Goal: Find specific page/section: Find specific page/section

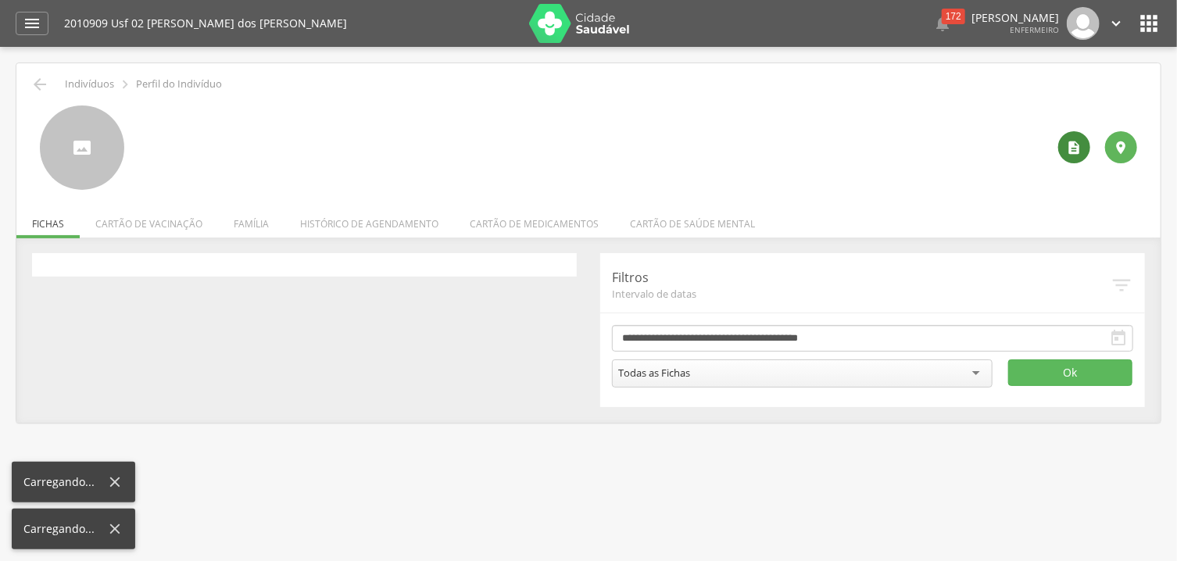
click at [1070, 142] on icon "" at bounding box center [1074, 148] width 16 height 16
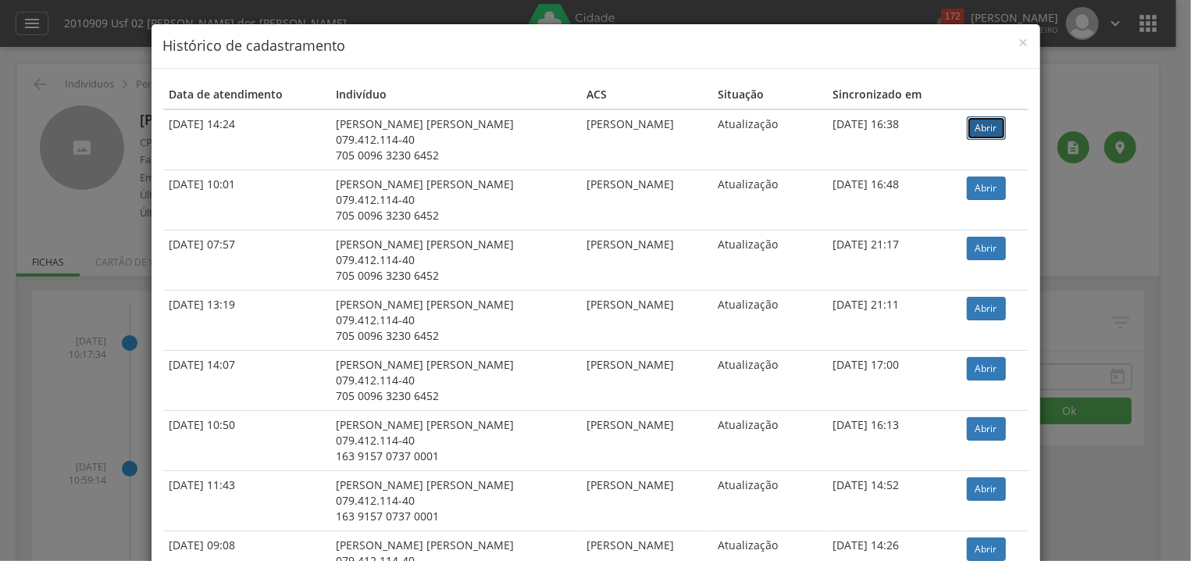
click at [985, 120] on link "Abrir" at bounding box center [986, 127] width 39 height 23
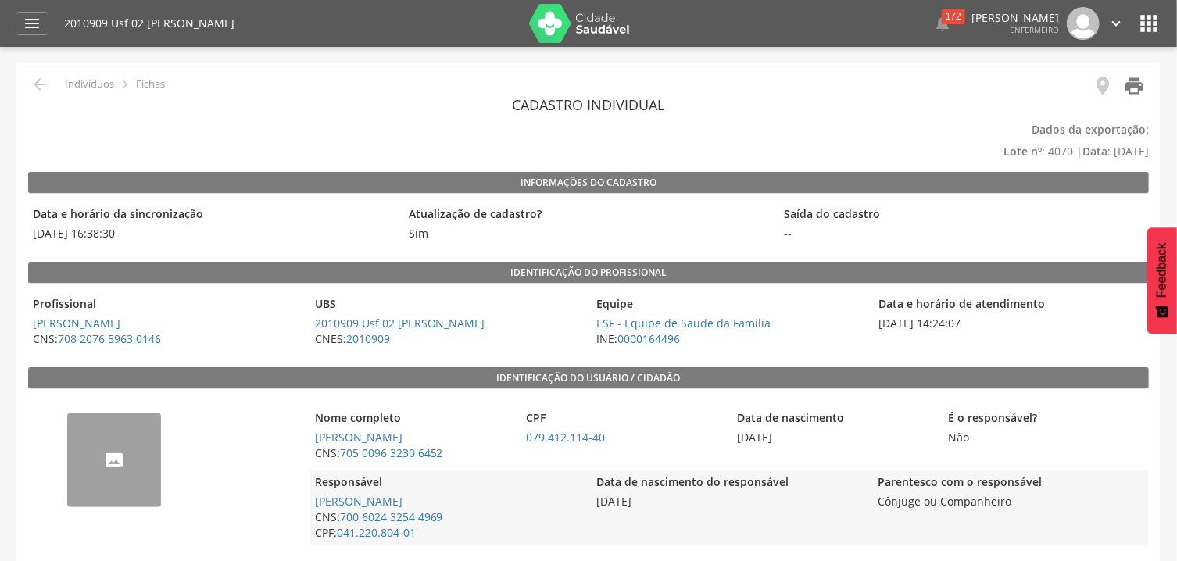
click at [1126, 83] on icon "" at bounding box center [1134, 86] width 22 height 22
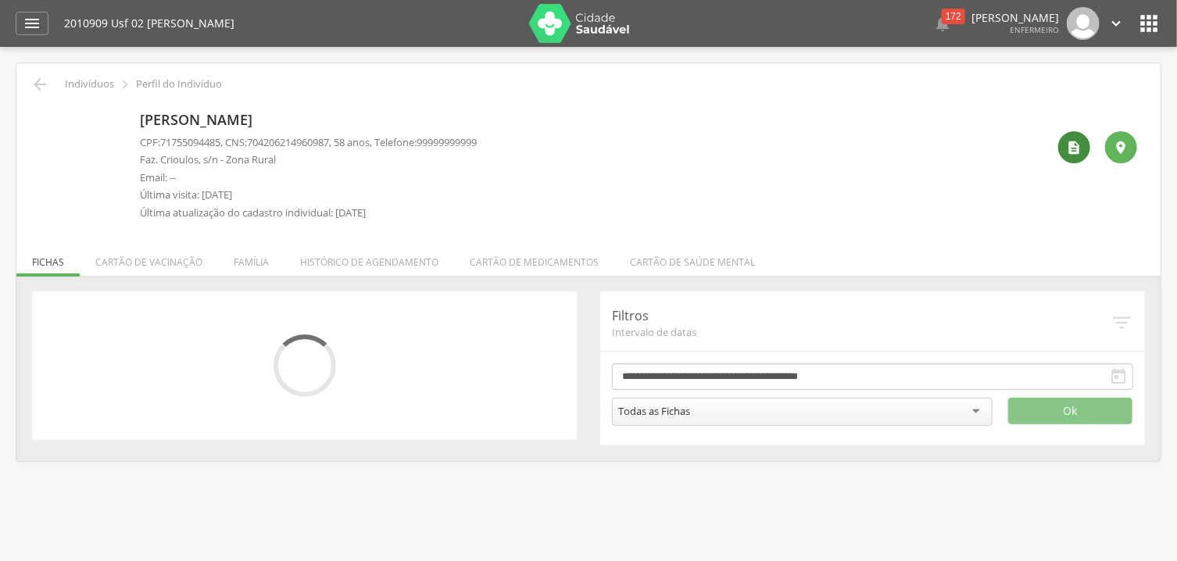
click at [1070, 149] on icon "" at bounding box center [1074, 148] width 16 height 16
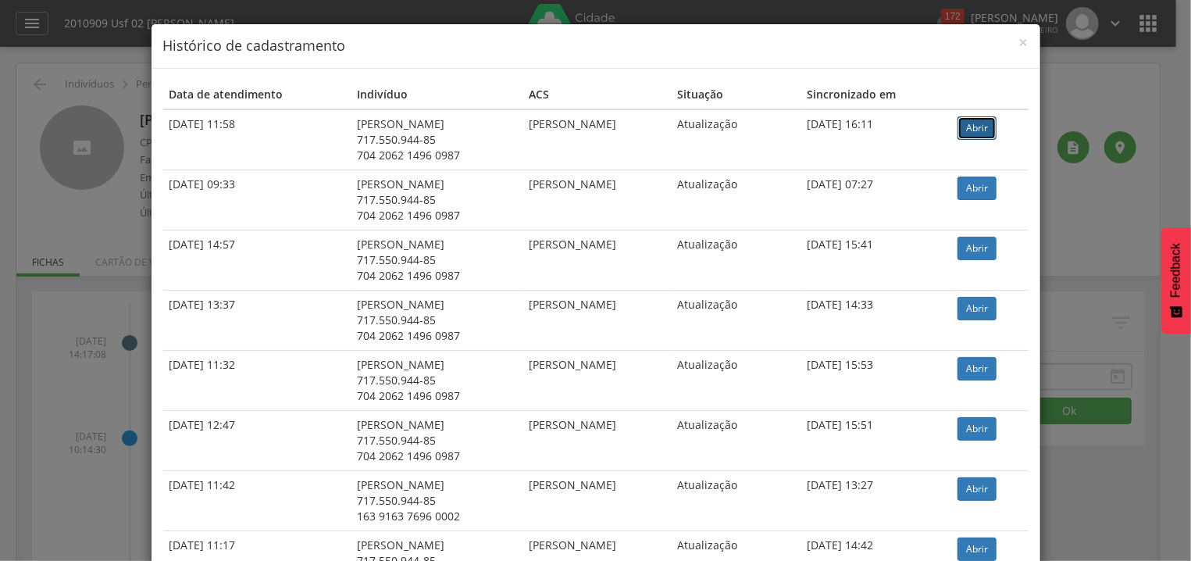
click at [985, 131] on link "Abrir" at bounding box center [977, 127] width 39 height 23
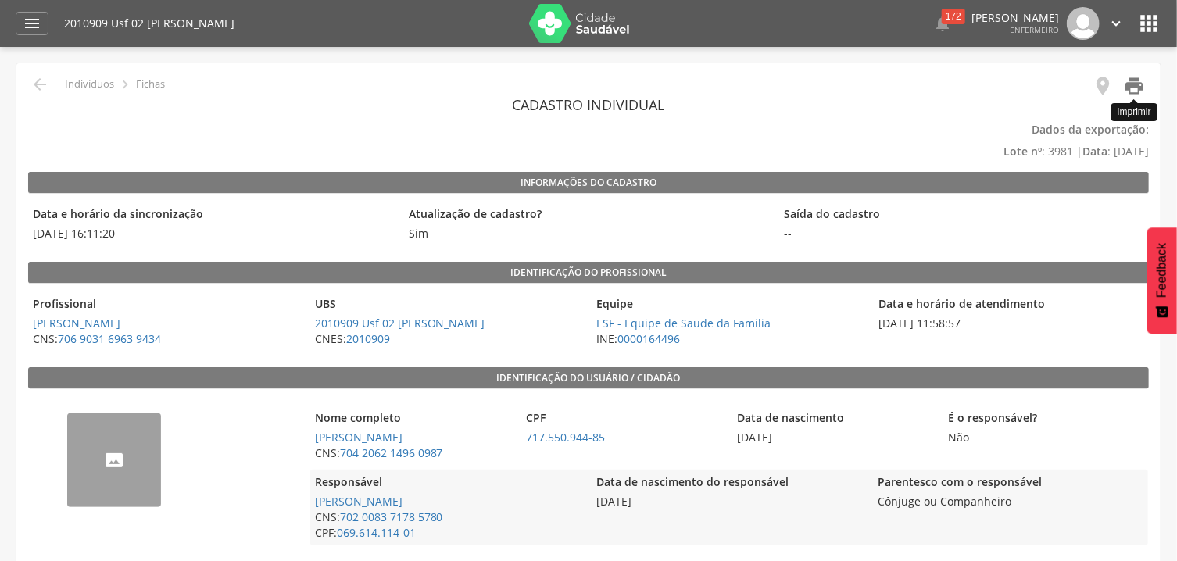
click at [1129, 84] on icon "" at bounding box center [1134, 86] width 22 height 22
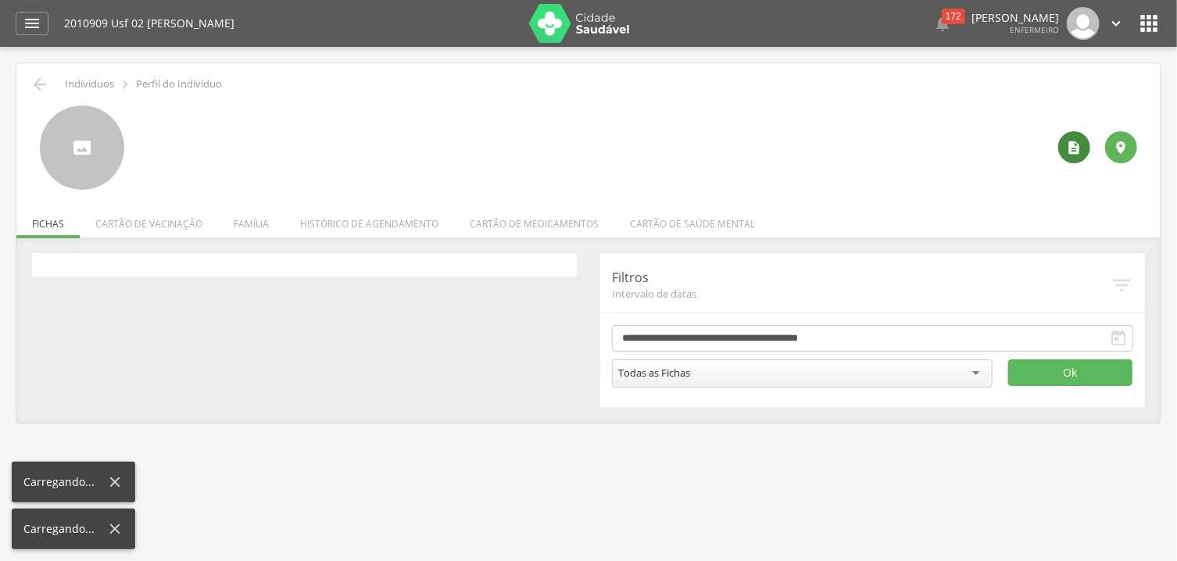
click at [1066, 148] on div "" at bounding box center [1074, 147] width 32 height 32
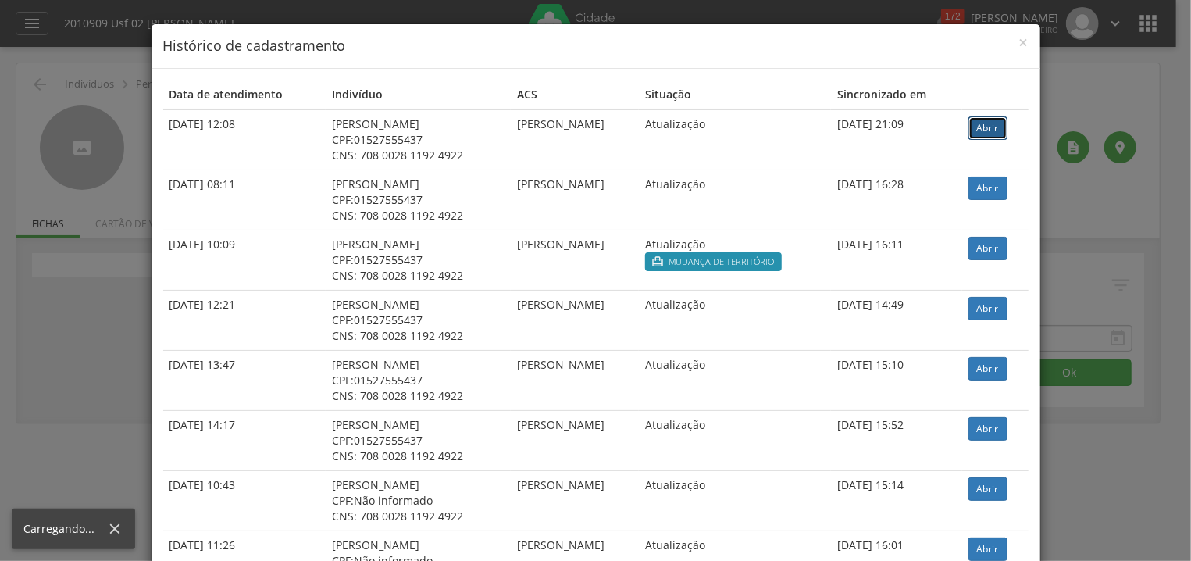
click at [971, 124] on link "Abrir" at bounding box center [988, 127] width 39 height 23
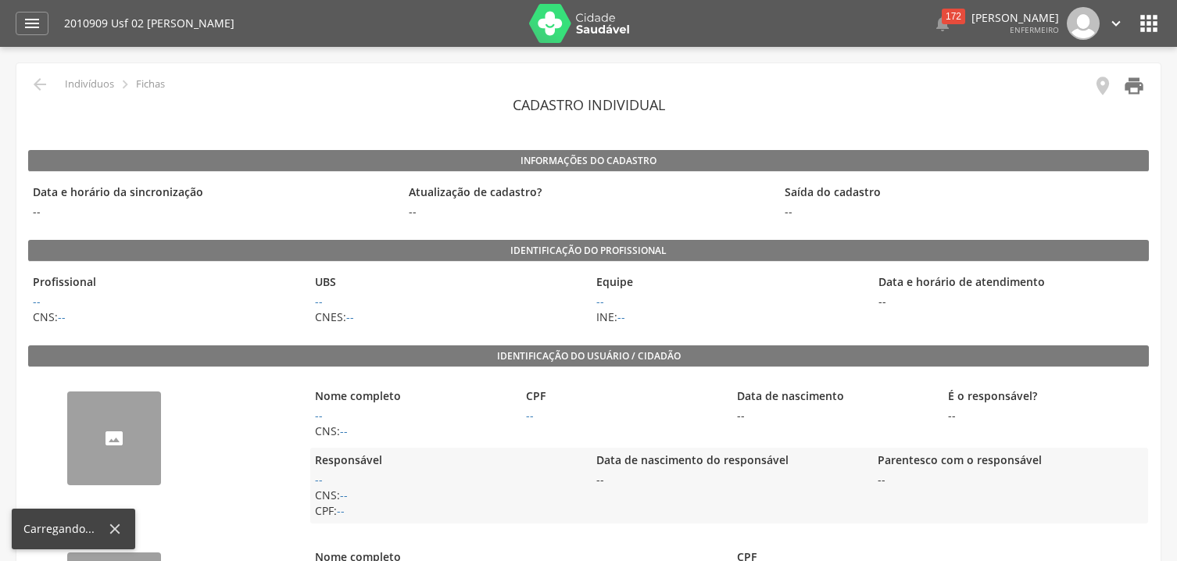
click at [1130, 80] on icon "" at bounding box center [1134, 86] width 22 height 22
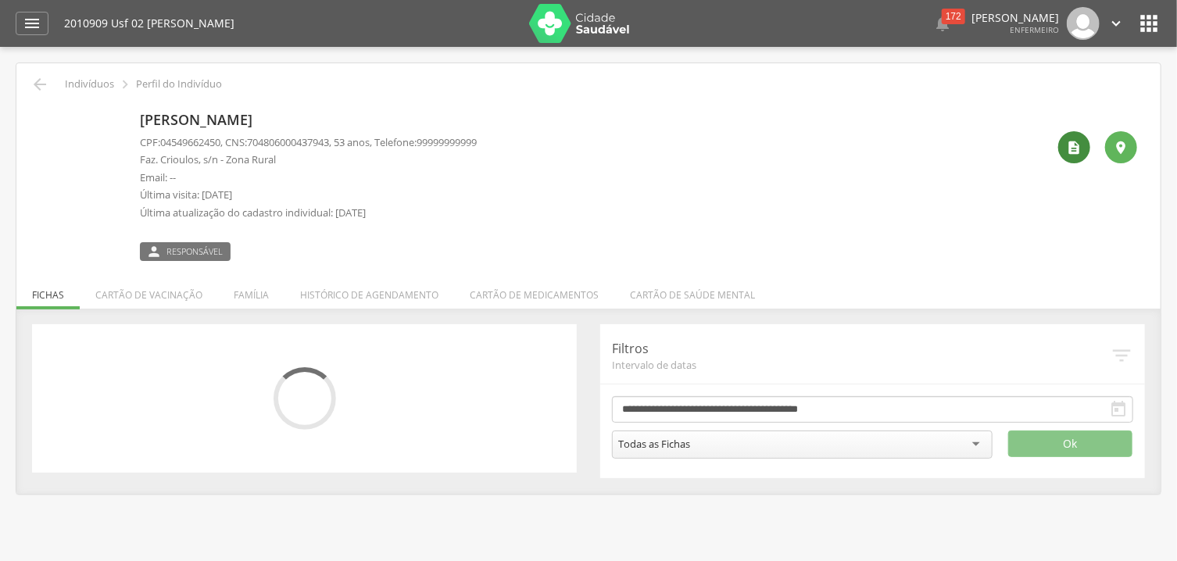
click at [1075, 152] on icon "" at bounding box center [1074, 148] width 16 height 16
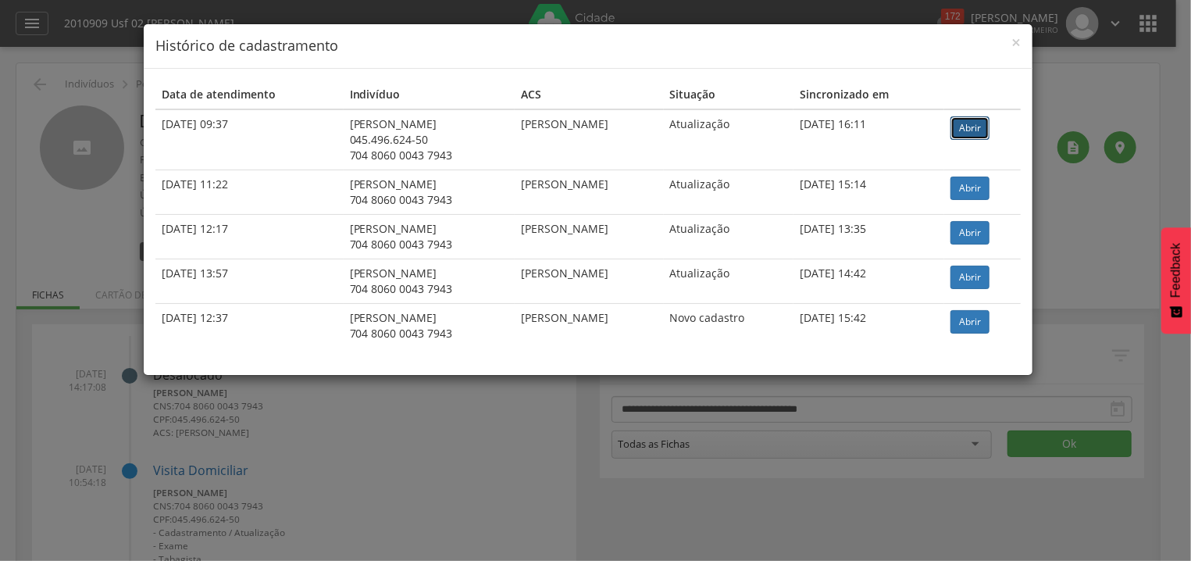
click at [977, 127] on link "Abrir" at bounding box center [970, 127] width 39 height 23
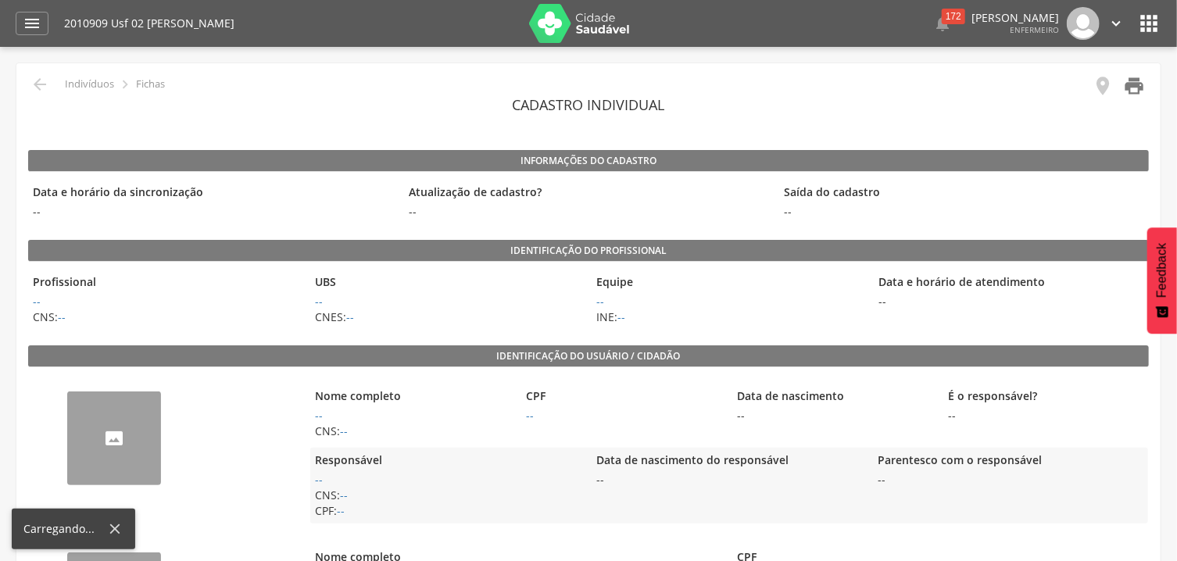
click at [1136, 91] on icon "" at bounding box center [1134, 86] width 22 height 22
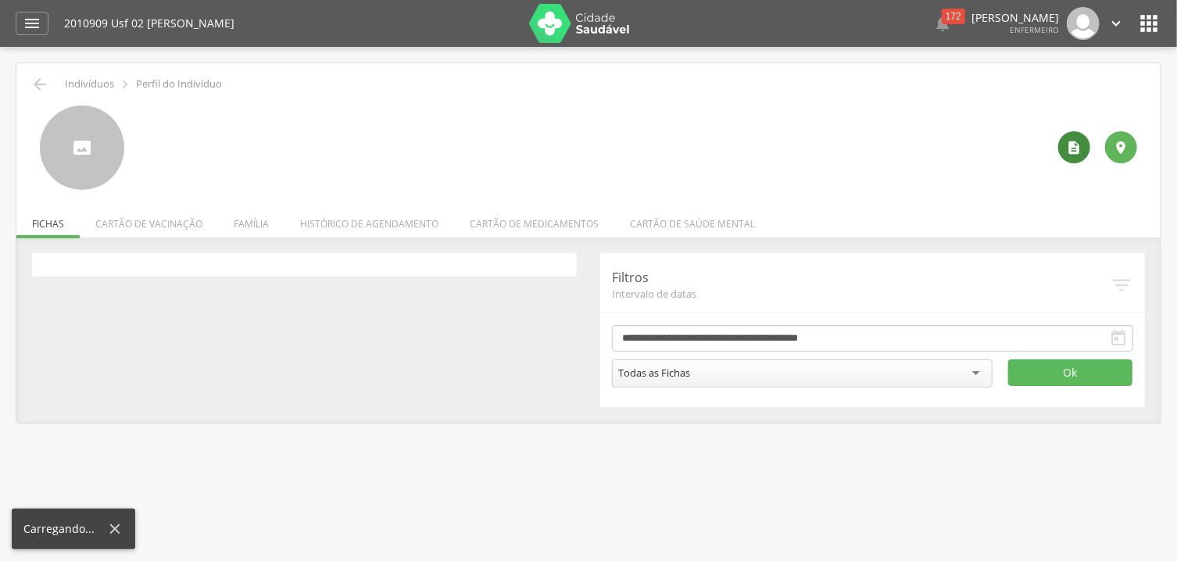
click at [1078, 144] on icon "" at bounding box center [1074, 148] width 16 height 16
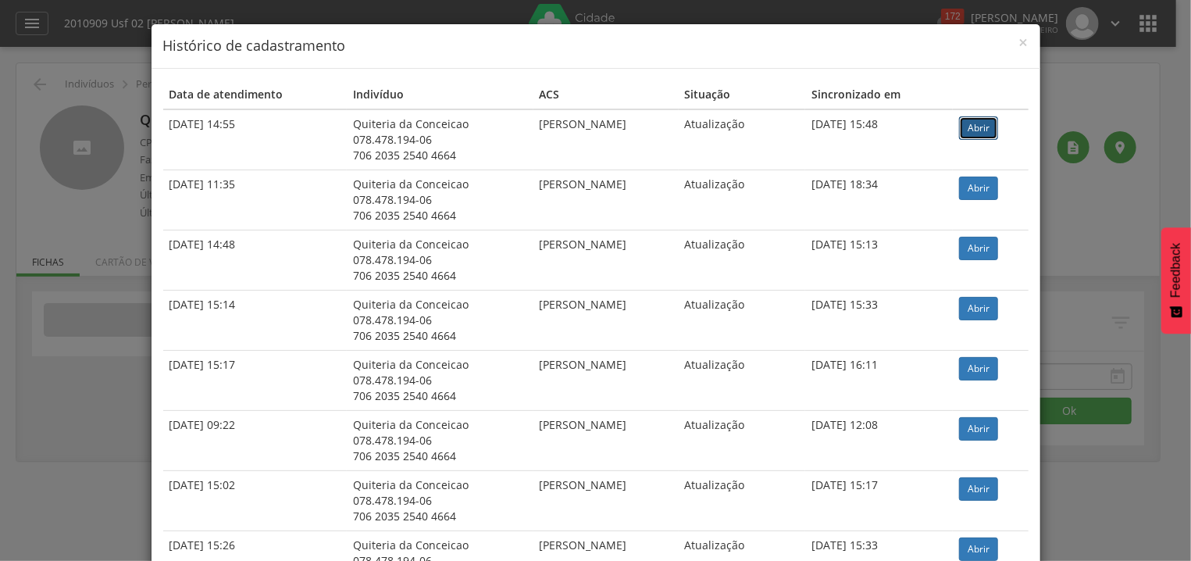
click at [970, 124] on link "Abrir" at bounding box center [978, 127] width 39 height 23
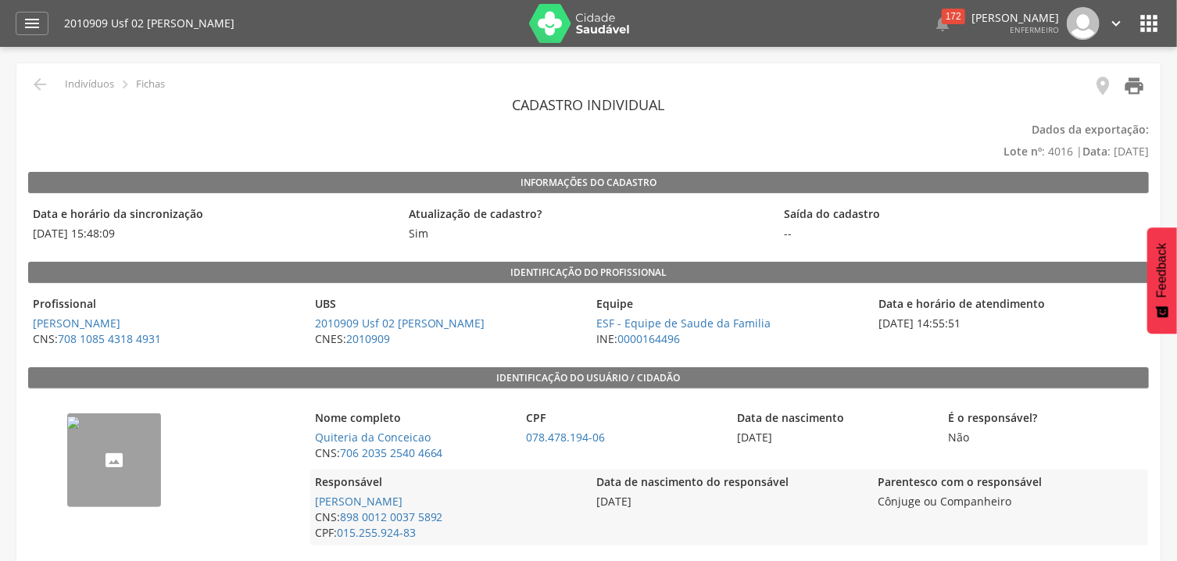
click at [1129, 80] on icon "" at bounding box center [1134, 86] width 22 height 22
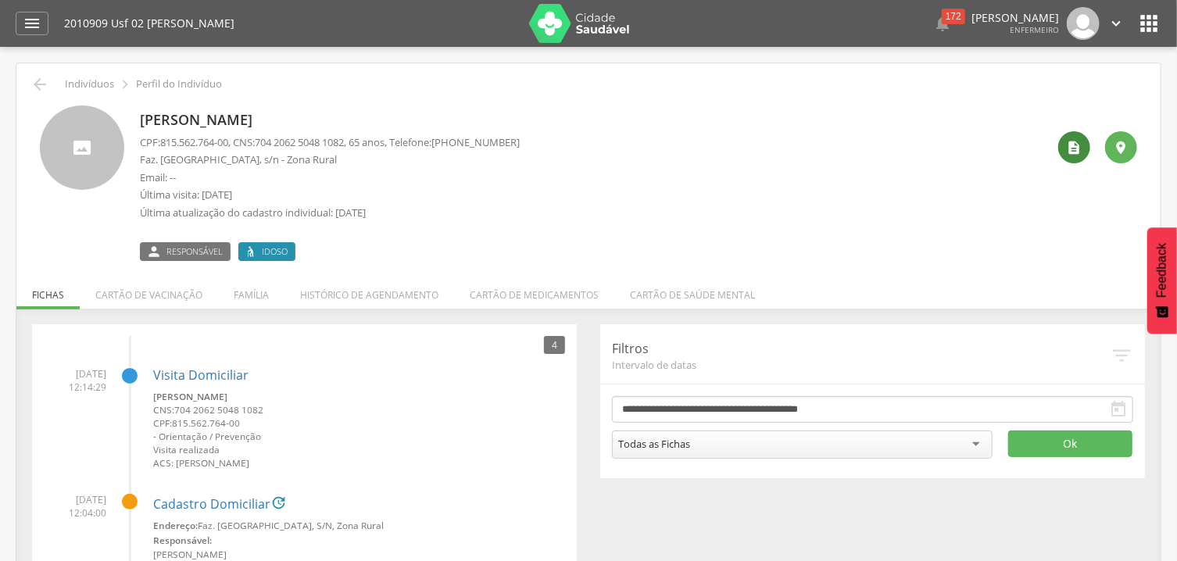
click at [1077, 142] on icon "" at bounding box center [1074, 148] width 16 height 16
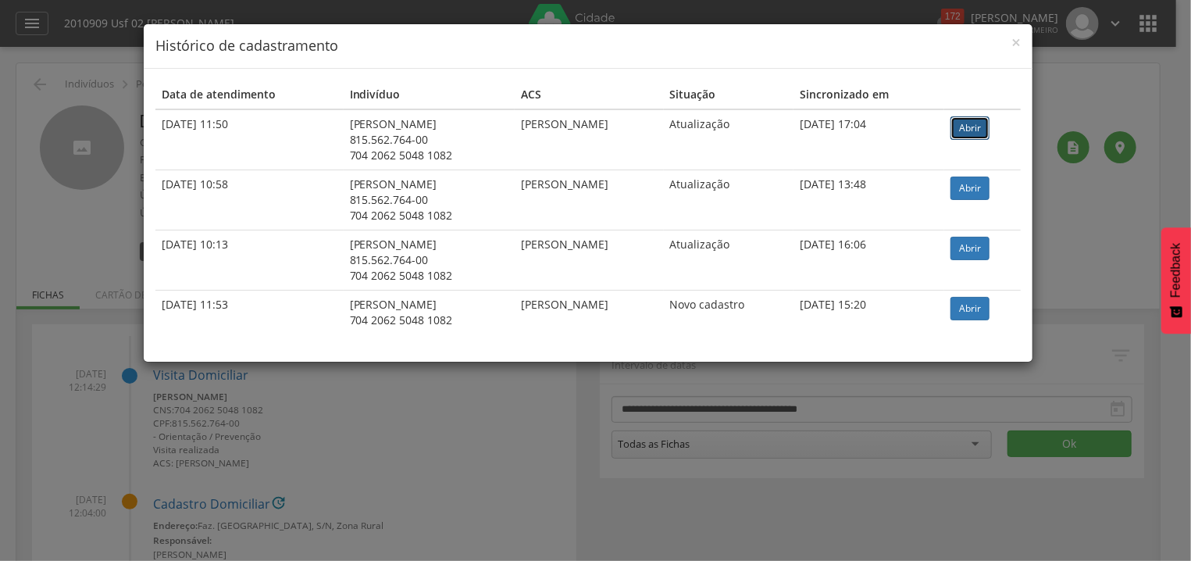
click at [973, 128] on link "Abrir" at bounding box center [970, 127] width 39 height 23
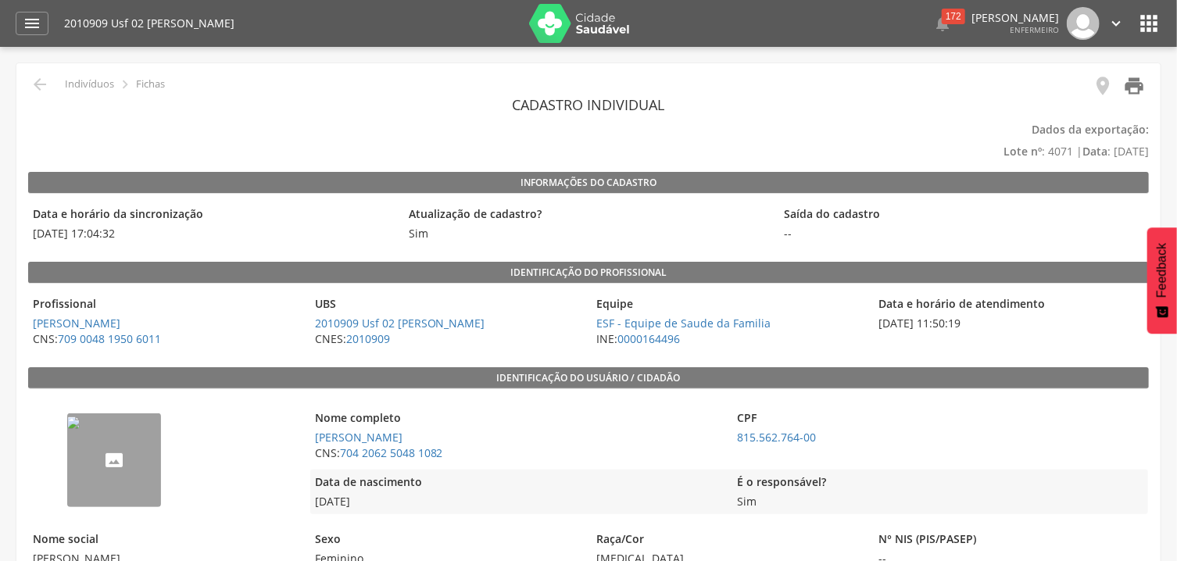
click at [1134, 84] on icon "" at bounding box center [1134, 86] width 22 height 22
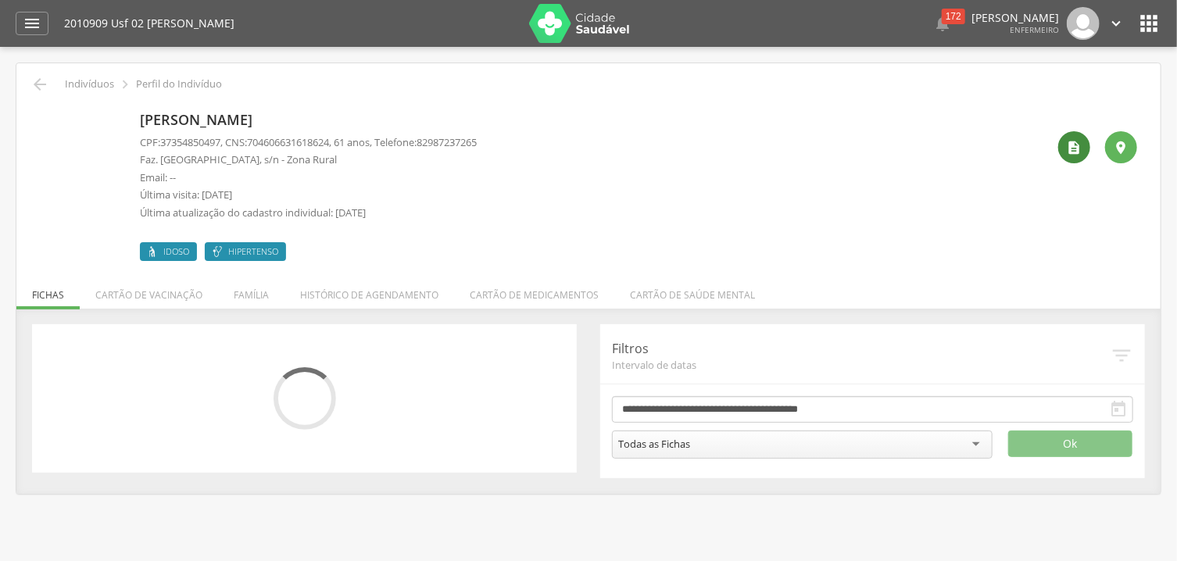
click at [1073, 156] on div "" at bounding box center [1074, 147] width 32 height 32
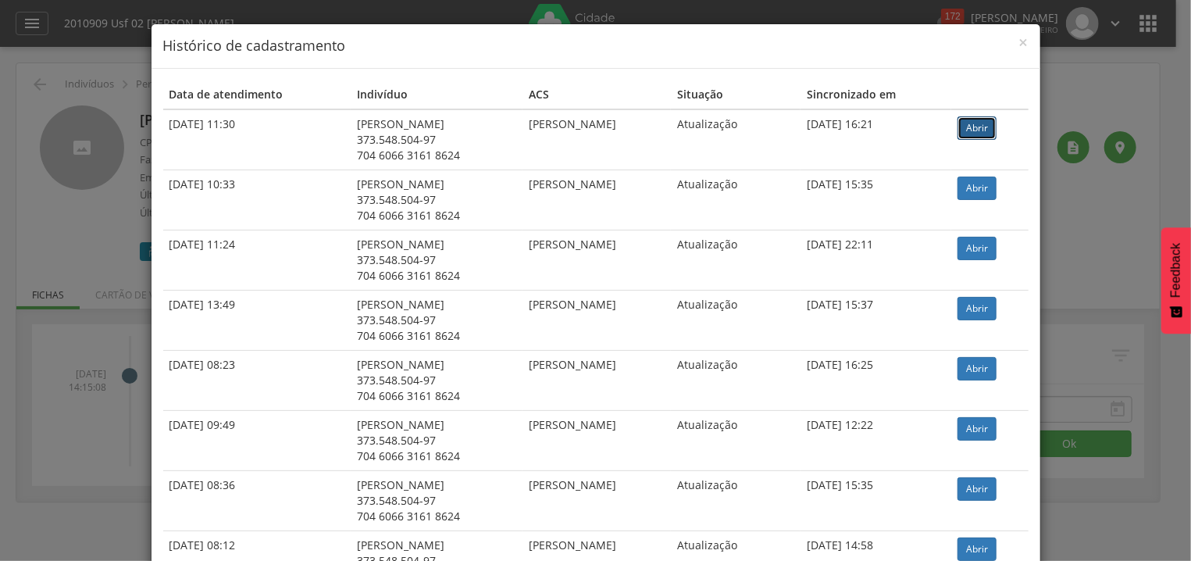
click at [966, 126] on link "Abrir" at bounding box center [977, 127] width 39 height 23
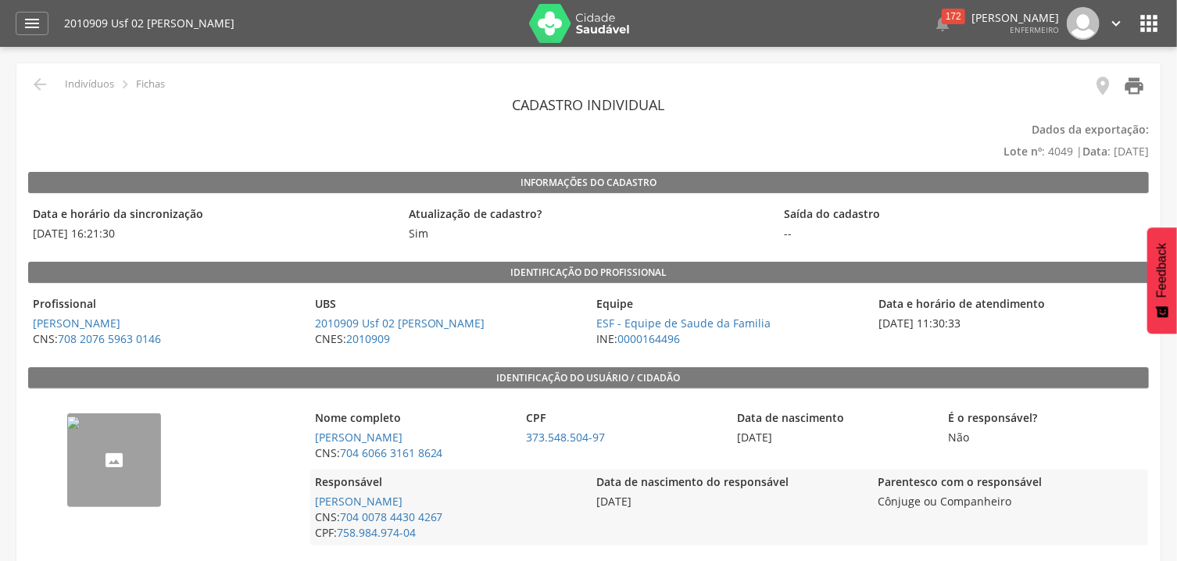
click at [1138, 89] on icon "" at bounding box center [1134, 86] width 22 height 22
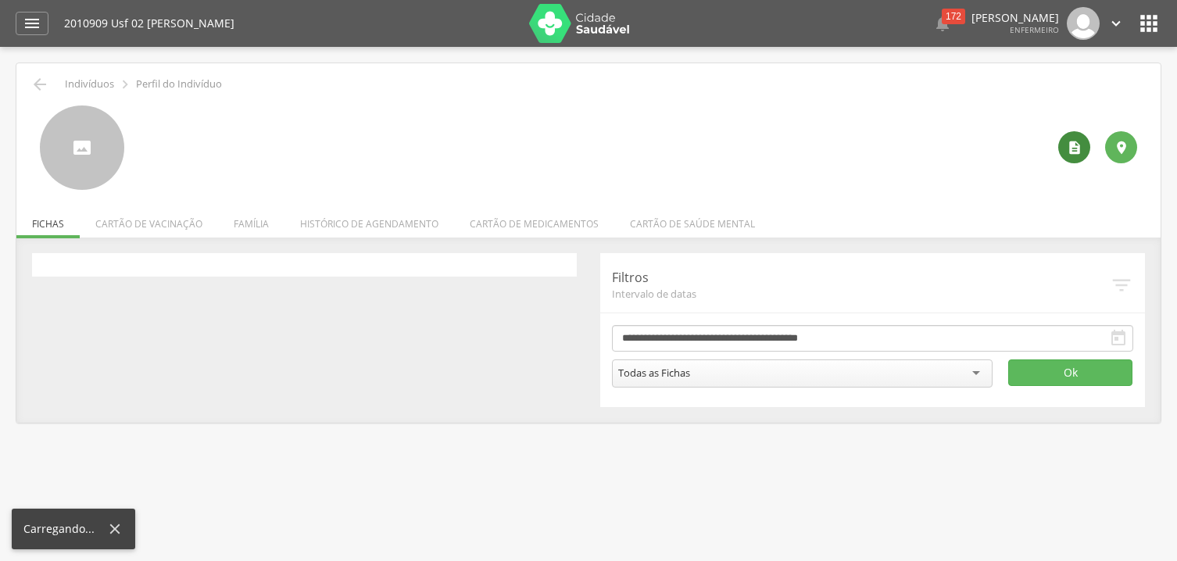
click at [1077, 145] on icon "" at bounding box center [1074, 148] width 16 height 16
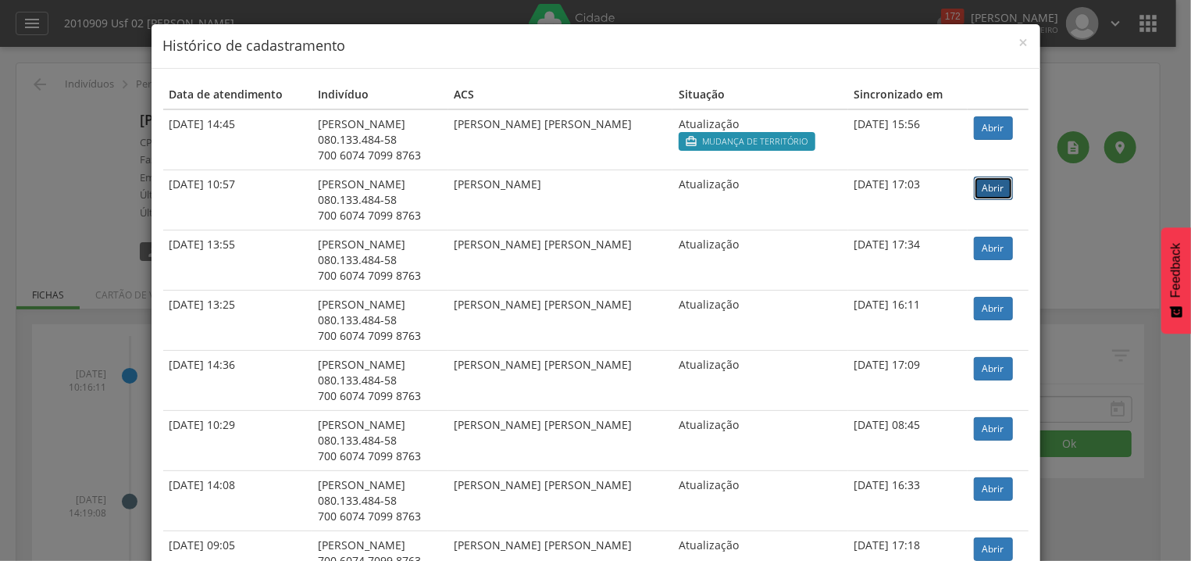
click at [981, 187] on link "Abrir" at bounding box center [993, 188] width 39 height 23
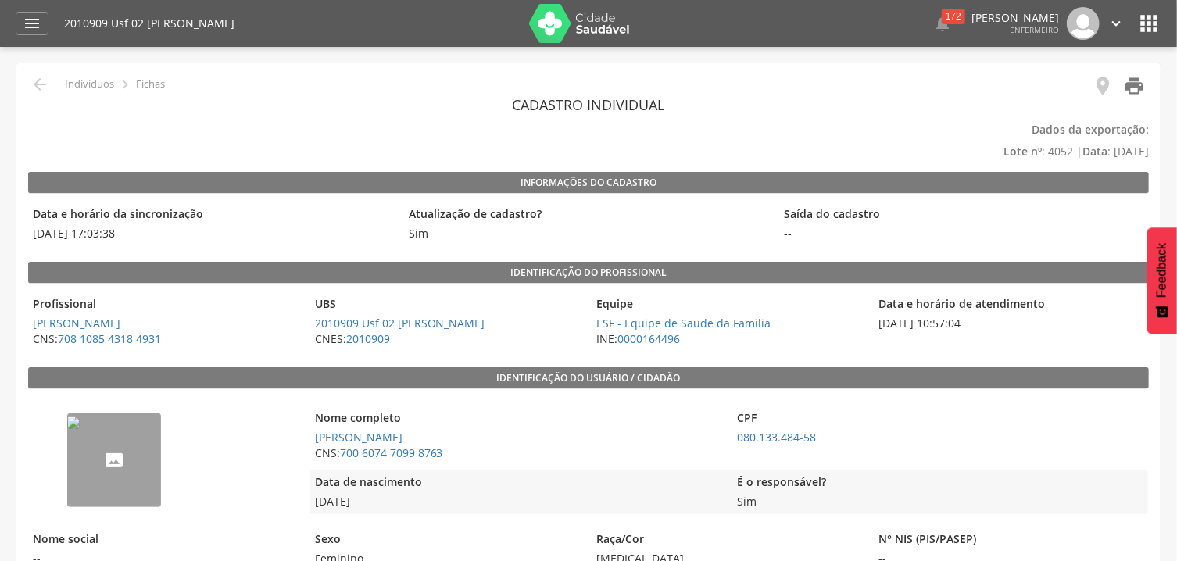
click at [1130, 87] on icon "" at bounding box center [1134, 86] width 22 height 22
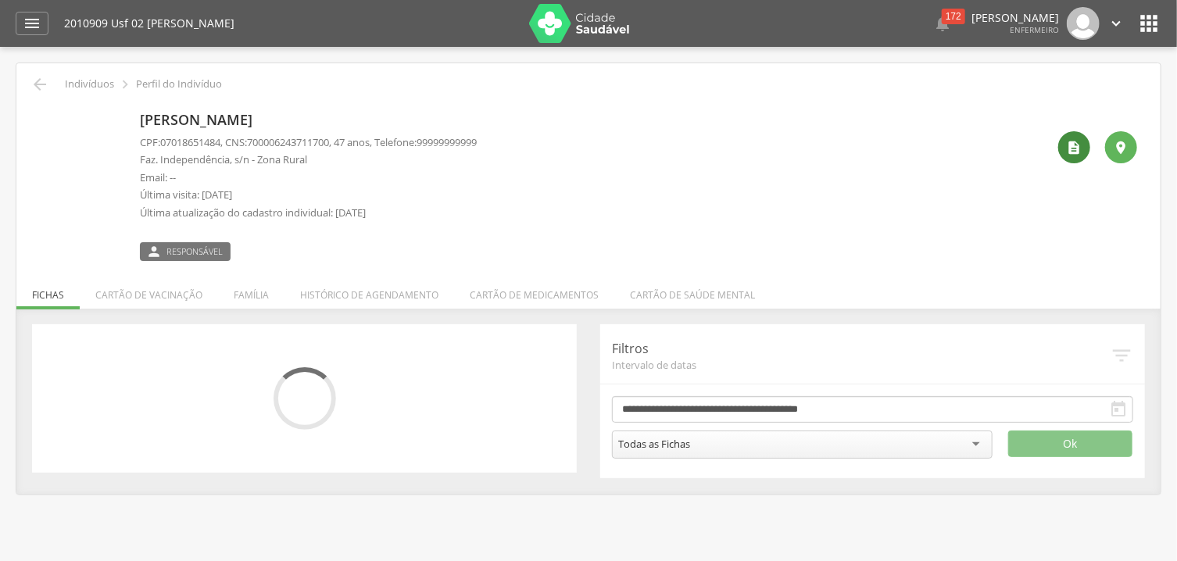
click at [1080, 145] on icon "" at bounding box center [1074, 148] width 16 height 16
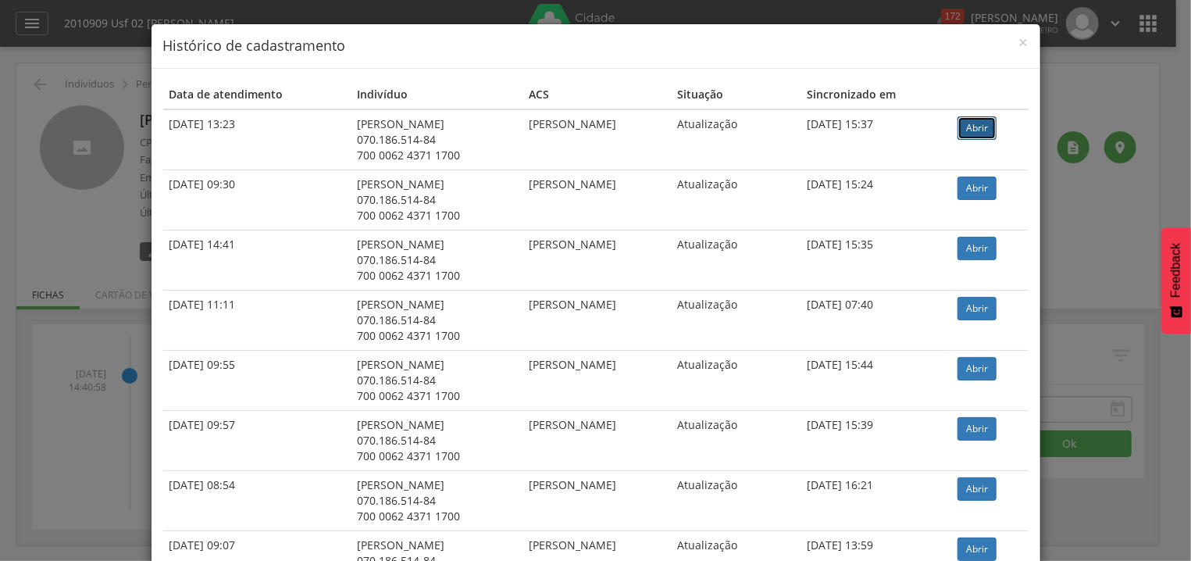
click at [985, 123] on link "Abrir" at bounding box center [977, 127] width 39 height 23
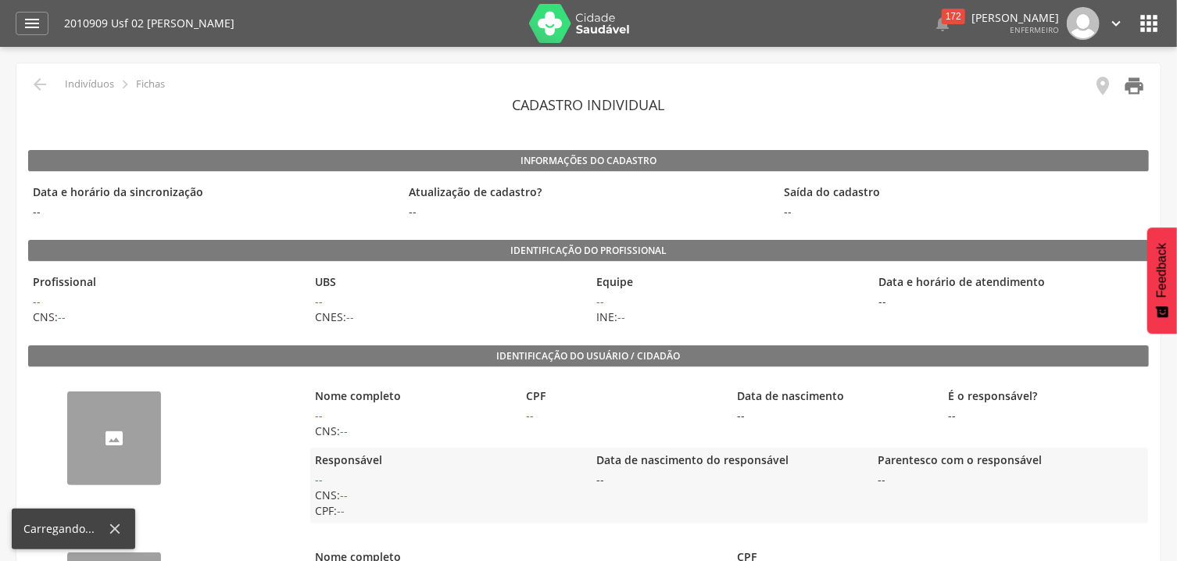
click at [1137, 85] on icon "" at bounding box center [1134, 86] width 22 height 22
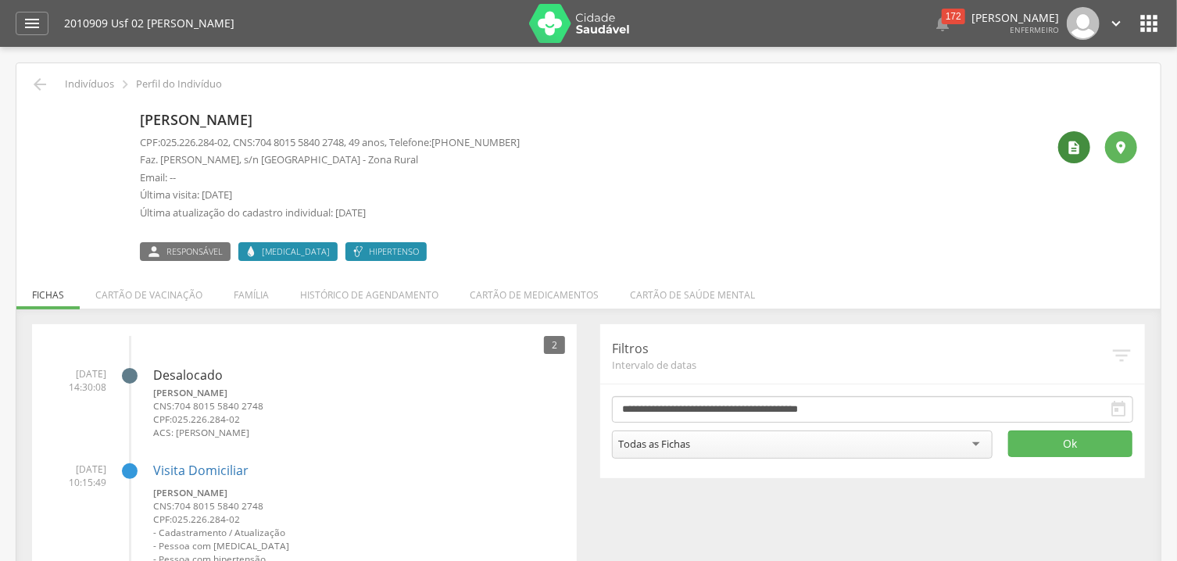
click at [1074, 147] on icon "" at bounding box center [1074, 148] width 16 height 16
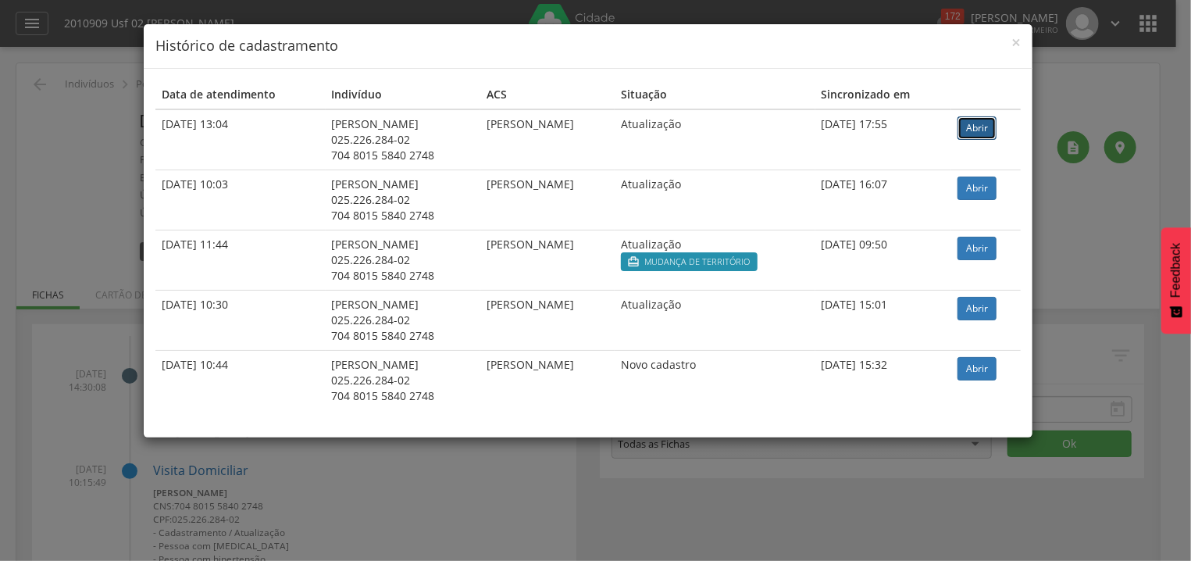
click at [997, 125] on link "Abrir" at bounding box center [977, 127] width 39 height 23
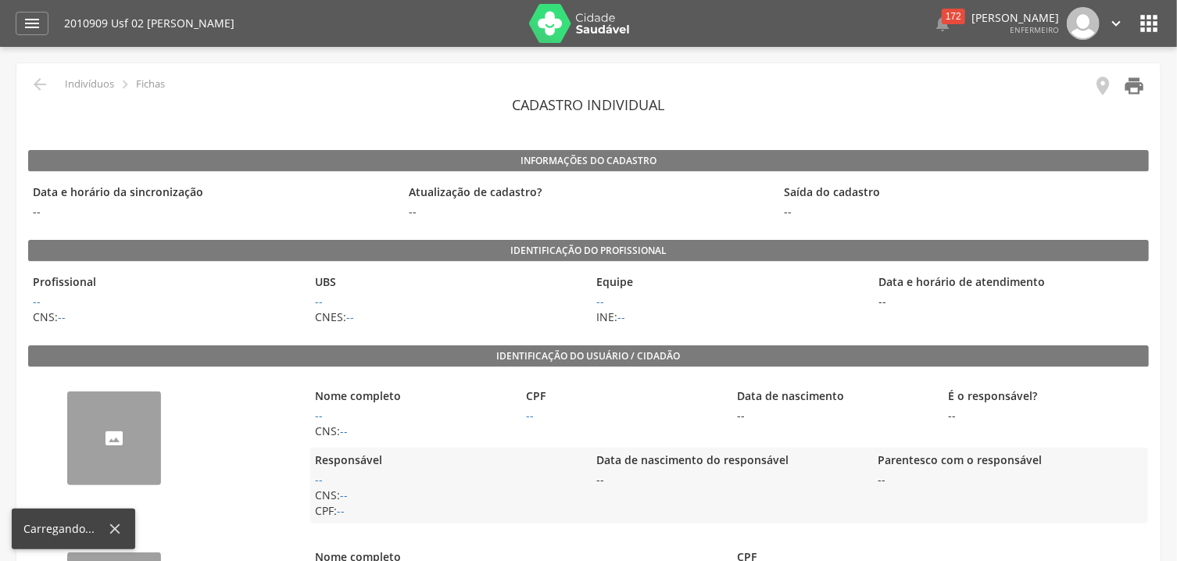
click at [1134, 83] on icon "" at bounding box center [1134, 86] width 22 height 22
